Goal: Task Accomplishment & Management: Manage account settings

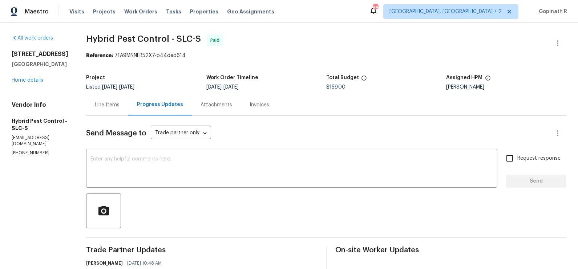
click at [140, 53] on div "Reference: 7FA9MNNFR52X7-b44ded614" at bounding box center [326, 55] width 480 height 7
copy div "7FA9MNNFR52X7"
click at [120, 101] on div "Line Items" at bounding box center [107, 104] width 25 height 7
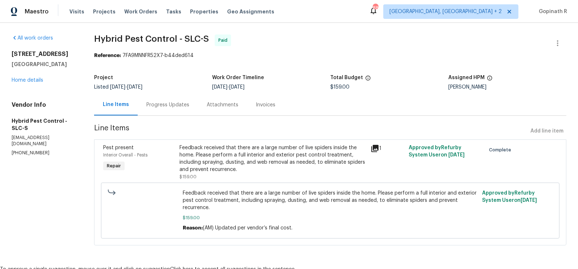
click at [221, 153] on div "Feedback received that there are a large number of live spiders inside the home…" at bounding box center [273, 158] width 187 height 29
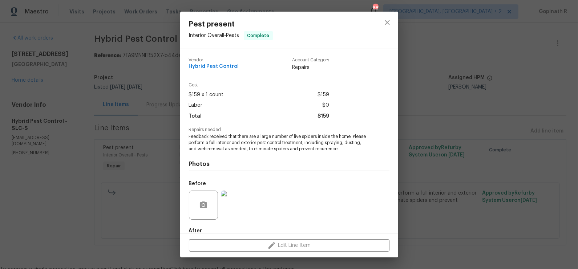
scroll to position [41, 0]
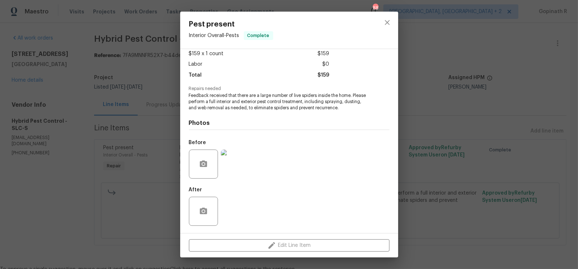
click at [234, 164] on img at bounding box center [235, 164] width 29 height 29
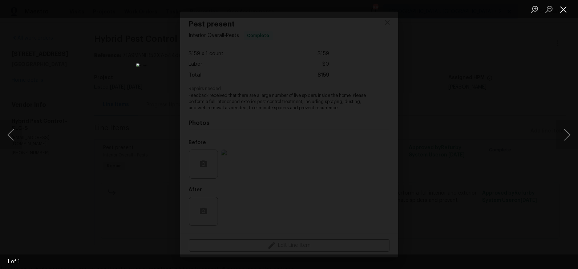
click at [560, 9] on button "Close lightbox" at bounding box center [563, 9] width 15 height 13
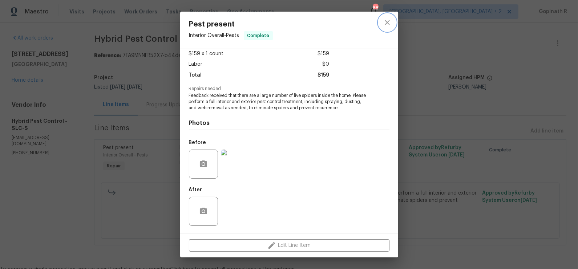
click at [387, 18] on icon "close" at bounding box center [387, 22] width 9 height 9
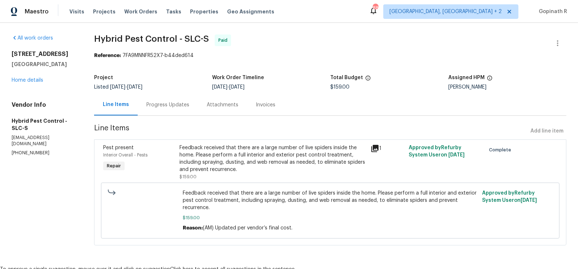
click at [160, 102] on div "Progress Updates" at bounding box center [167, 104] width 43 height 7
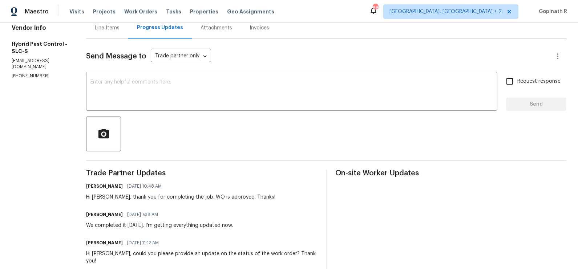
scroll to position [77, 0]
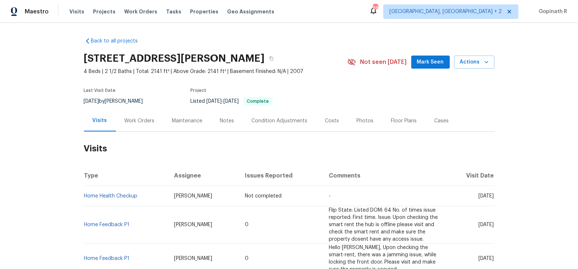
click at [136, 117] on div "Work Orders" at bounding box center [140, 120] width 30 height 7
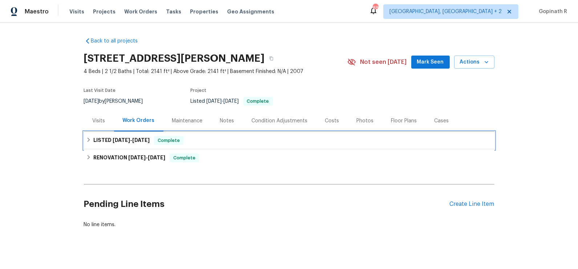
click at [120, 136] on h6 "LISTED [DATE] - [DATE]" at bounding box center [121, 140] width 56 height 9
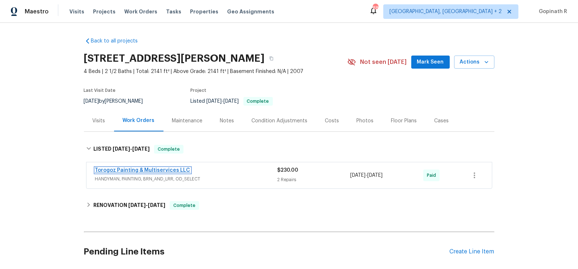
click at [148, 172] on link "Torogoz Painting & Multiservices LLC" at bounding box center [142, 170] width 95 height 5
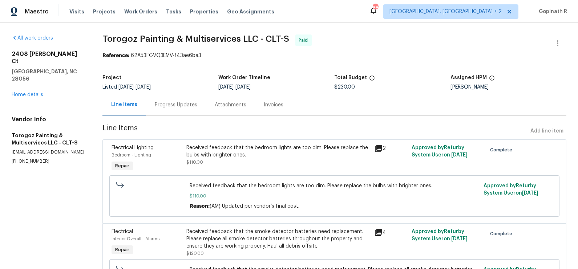
click at [153, 53] on div "Reference: 62A53FGVQ3EMV-f43ae6ba3" at bounding box center [334, 55] width 464 height 7
copy div "62A53FGVQ3EMV"
click at [223, 159] on div "Received feedback that the bedroom lights are too dim. Please replace the bulbs…" at bounding box center [277, 155] width 183 height 22
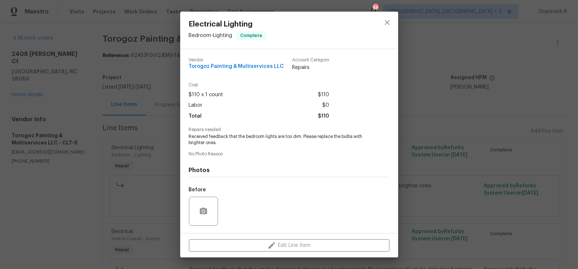
scroll to position [47, 0]
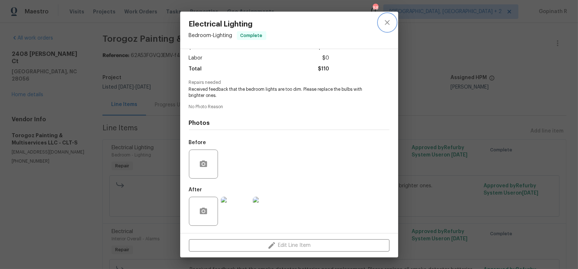
click at [386, 27] on button "close" at bounding box center [387, 22] width 17 height 17
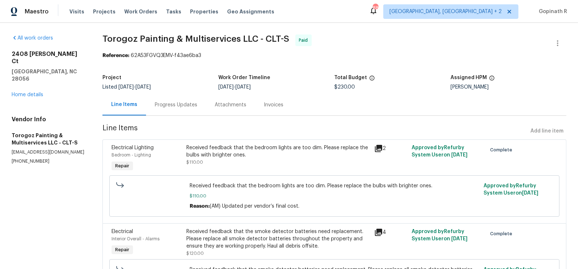
scroll to position [65, 0]
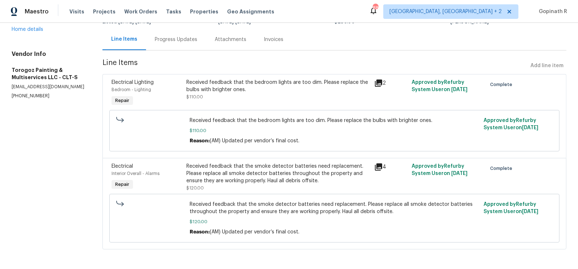
click at [240, 180] on div "Received feedback that the smoke detector batteries need replacement. Please re…" at bounding box center [277, 174] width 183 height 22
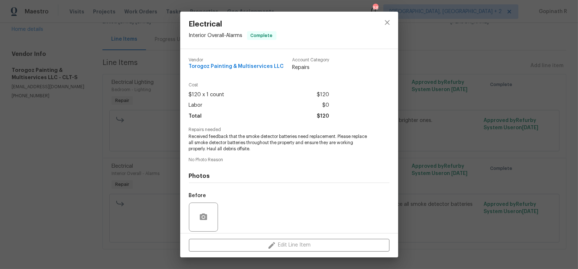
scroll to position [53, 0]
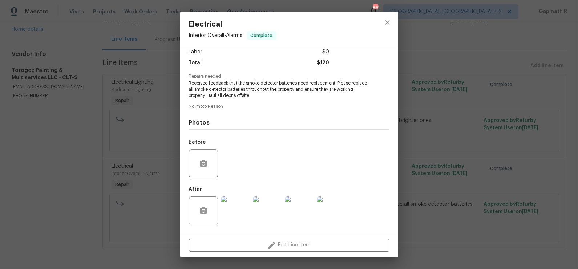
click at [239, 212] on img at bounding box center [235, 211] width 29 height 29
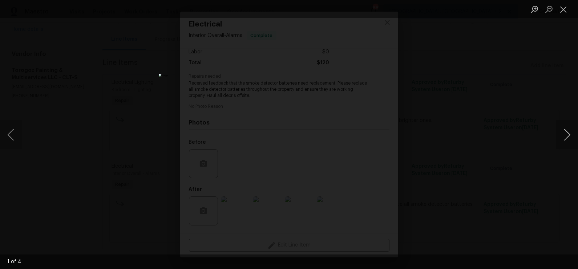
click at [560, 134] on button "Next image" at bounding box center [567, 134] width 22 height 29
click at [564, 10] on button "Close lightbox" at bounding box center [563, 9] width 15 height 13
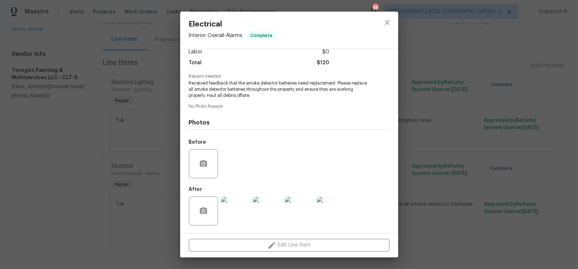
click at [241, 214] on img at bounding box center [235, 211] width 29 height 29
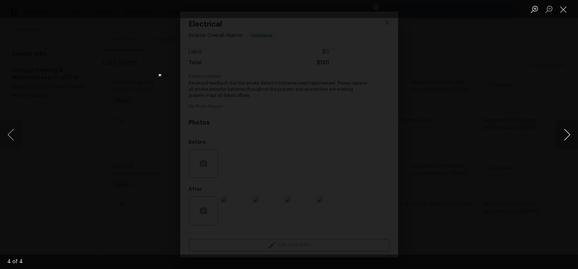
click at [566, 134] on button "Next image" at bounding box center [567, 134] width 22 height 29
click at [564, 12] on button "Close lightbox" at bounding box center [563, 9] width 15 height 13
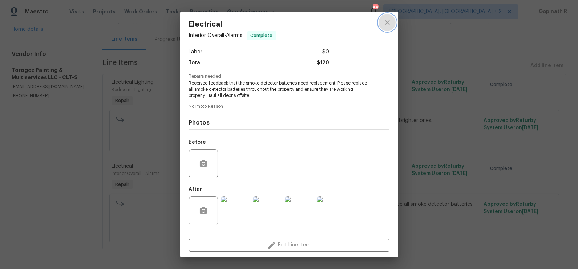
click at [384, 25] on icon "close" at bounding box center [387, 22] width 9 height 9
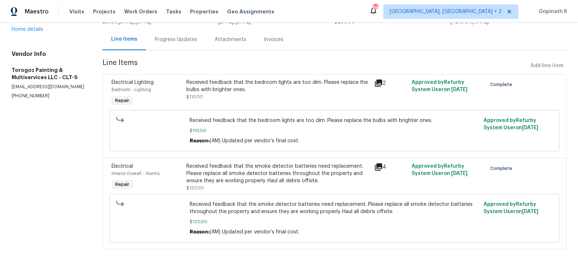
click at [219, 90] on div "Received feedback that the bedroom lights are too dim. Please replace the bulbs…" at bounding box center [277, 86] width 183 height 15
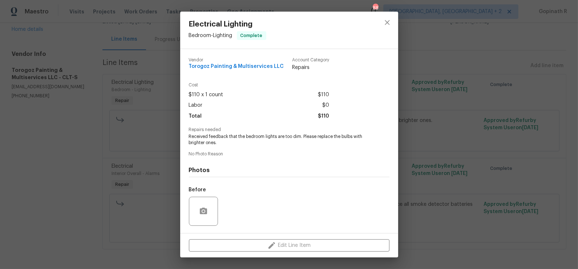
scroll to position [47, 0]
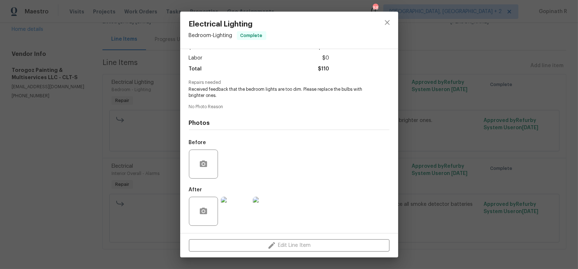
click at [233, 214] on img at bounding box center [235, 211] width 29 height 29
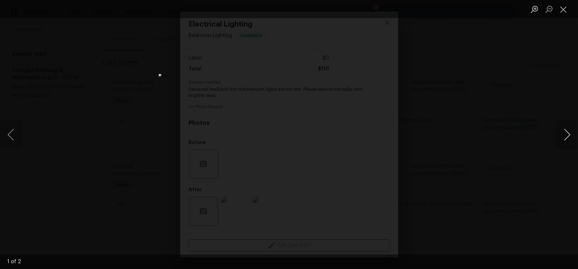
click at [564, 134] on button "Next image" at bounding box center [567, 134] width 22 height 29
click at [480, 105] on div "Lightbox" at bounding box center [289, 134] width 578 height 269
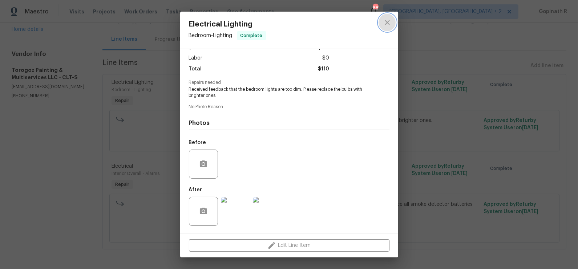
click at [383, 17] on button "close" at bounding box center [387, 22] width 17 height 17
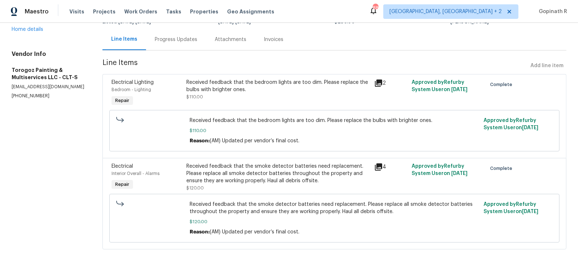
click at [185, 41] on div "Progress Updates" at bounding box center [176, 39] width 43 height 7
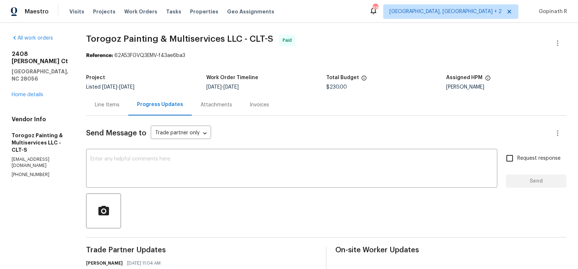
click at [121, 115] on div "Line Items" at bounding box center [107, 104] width 42 height 21
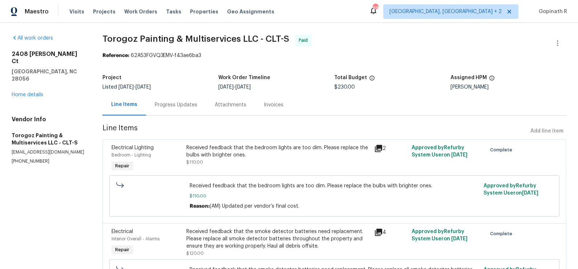
scroll to position [65, 0]
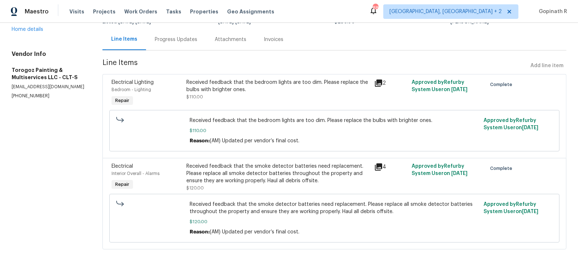
click at [279, 174] on div "Received feedback that the smoke detector batteries need replacement. Please re…" at bounding box center [277, 174] width 183 height 22
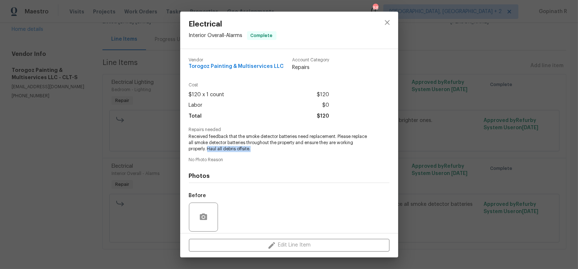
drag, startPoint x: 209, startPoint y: 149, endPoint x: 257, endPoint y: 149, distance: 48.3
click at [257, 149] on span "Received feedback that the smoke detector batteries need replacement. Please re…" at bounding box center [279, 143] width 181 height 18
copy span "Haul all debris offsite."
click at [391, 21] on icon "close" at bounding box center [387, 22] width 9 height 9
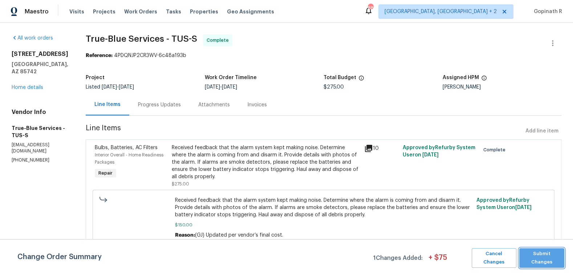
click at [531, 261] on span "Submit Changes" at bounding box center [542, 258] width 38 height 17
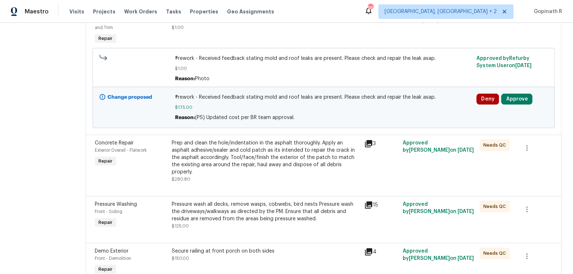
scroll to position [114, 0]
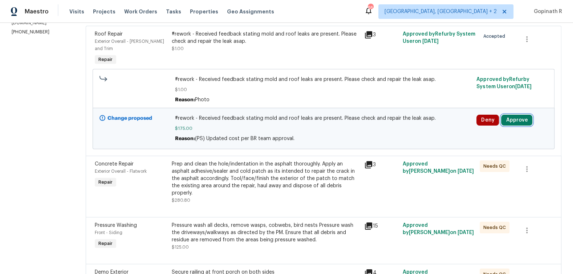
click at [521, 115] on button "Approve" at bounding box center [516, 120] width 31 height 11
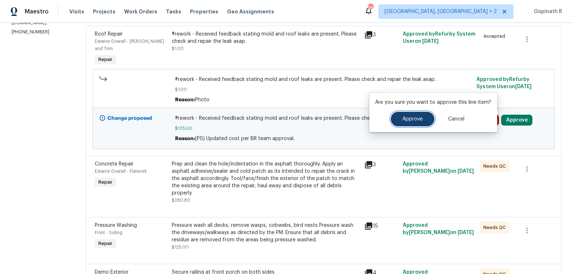
click at [415, 122] on button "Approve" at bounding box center [413, 119] width 44 height 15
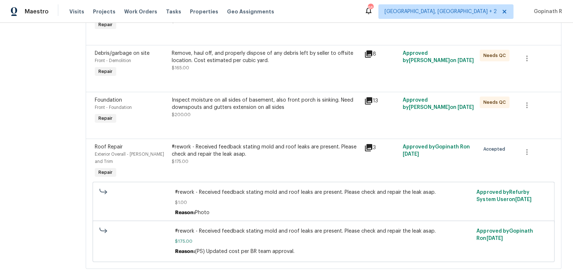
scroll to position [0, 0]
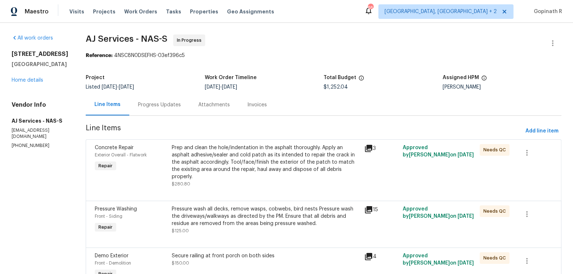
click at [162, 103] on div "Progress Updates" at bounding box center [159, 104] width 43 height 7
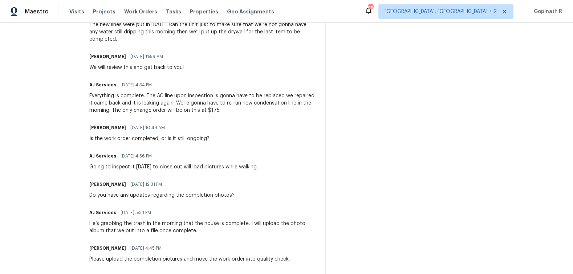
scroll to position [251, 0]
